Goal: Navigation & Orientation: Find specific page/section

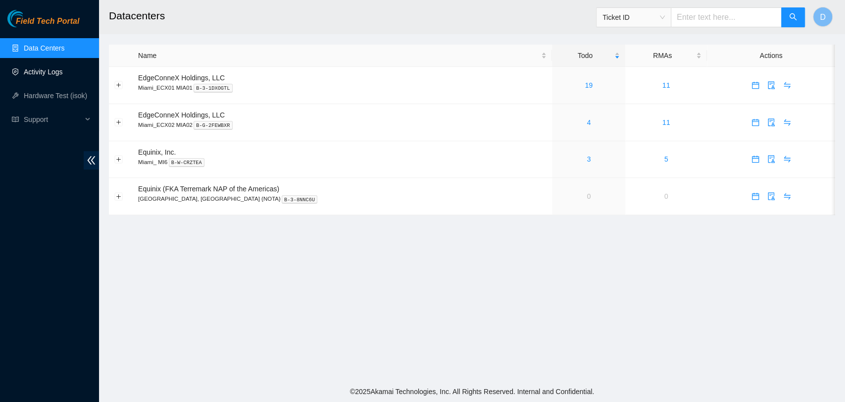
click at [63, 76] on link "Activity Logs" at bounding box center [43, 72] width 39 height 8
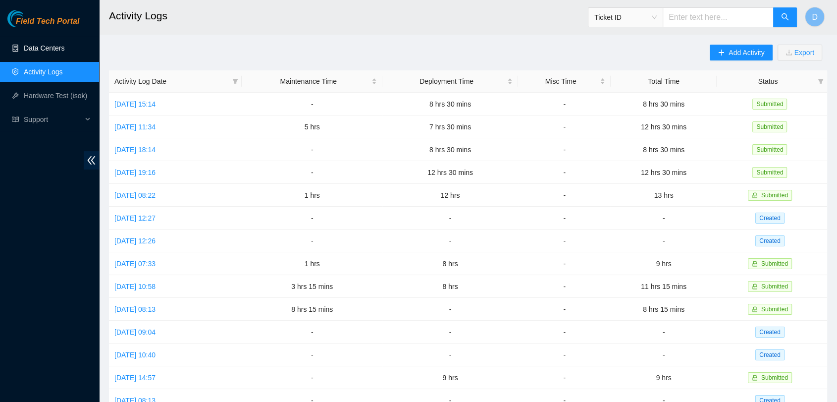
click at [64, 45] on link "Data Centers" at bounding box center [44, 48] width 41 height 8
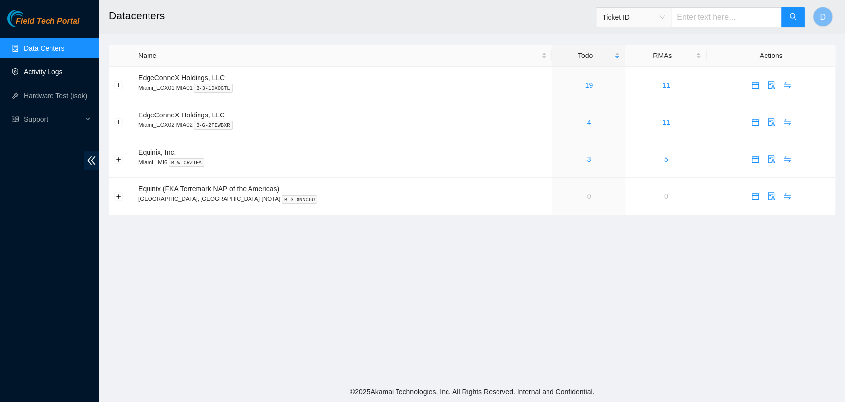
click at [63, 69] on link "Activity Logs" at bounding box center [43, 72] width 39 height 8
